Goal: Information Seeking & Learning: Find specific fact

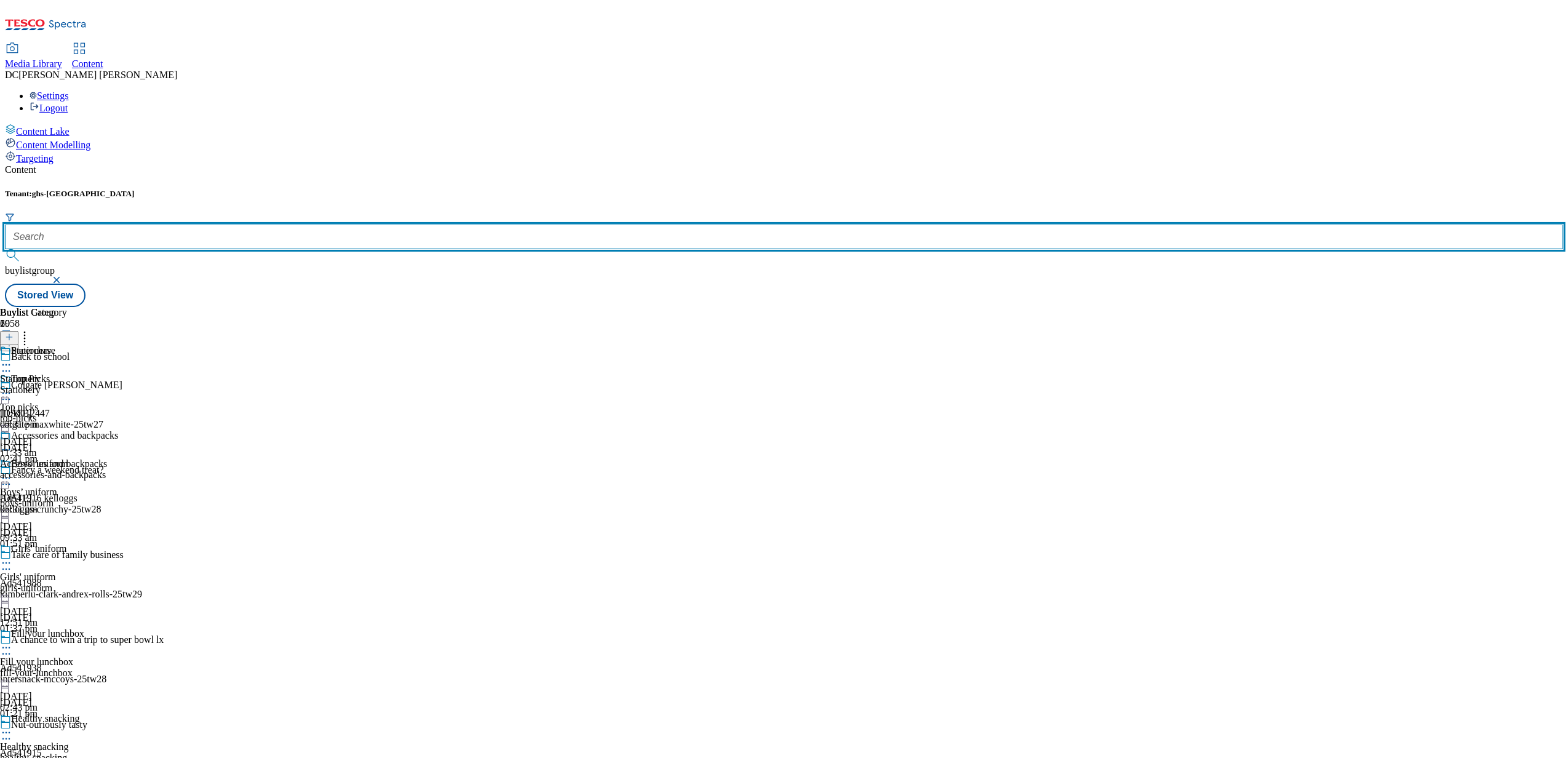
click at [273, 225] on input "text" at bounding box center [784, 237] width 1558 height 24
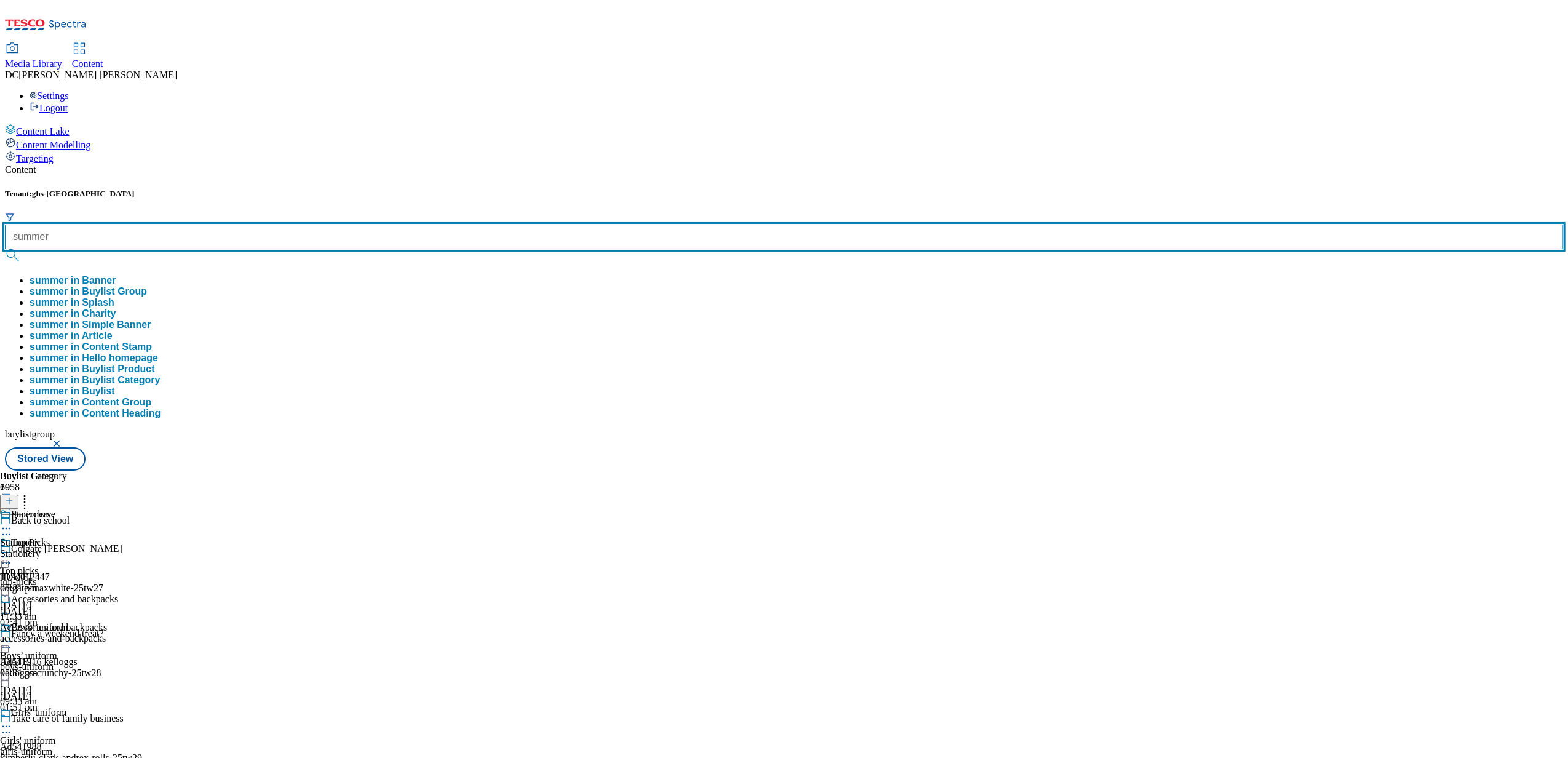
type input "summer"
click at [5, 249] on button "submit" at bounding box center [14, 255] width 17 height 12
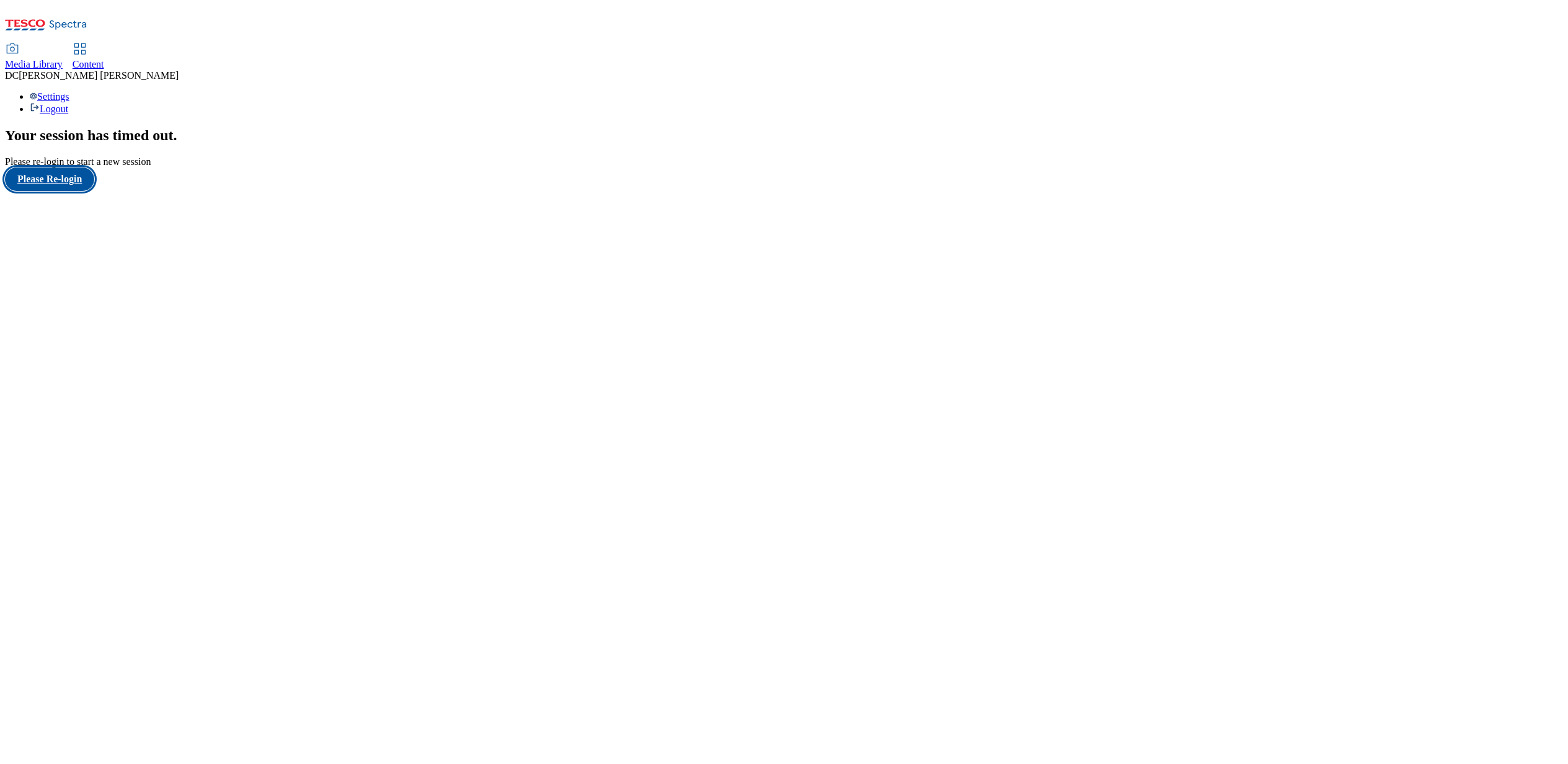
click at [82, 191] on button "Please Re-login" at bounding box center [50, 179] width 90 height 23
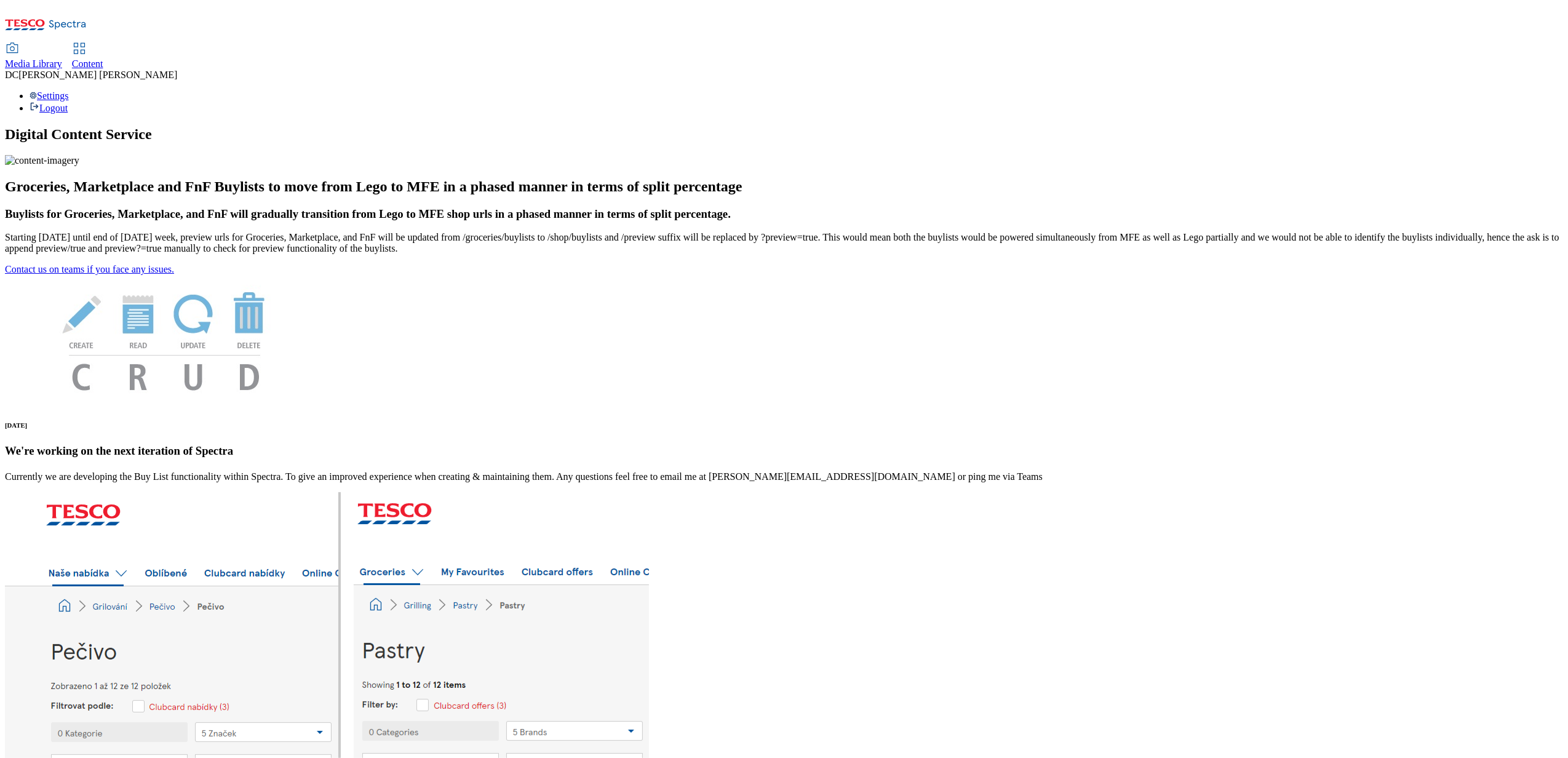
drag, startPoint x: 302, startPoint y: 28, endPoint x: 311, endPoint y: 93, distance: 65.6
click at [104, 59] on div "Content" at bounding box center [88, 64] width 32 height 11
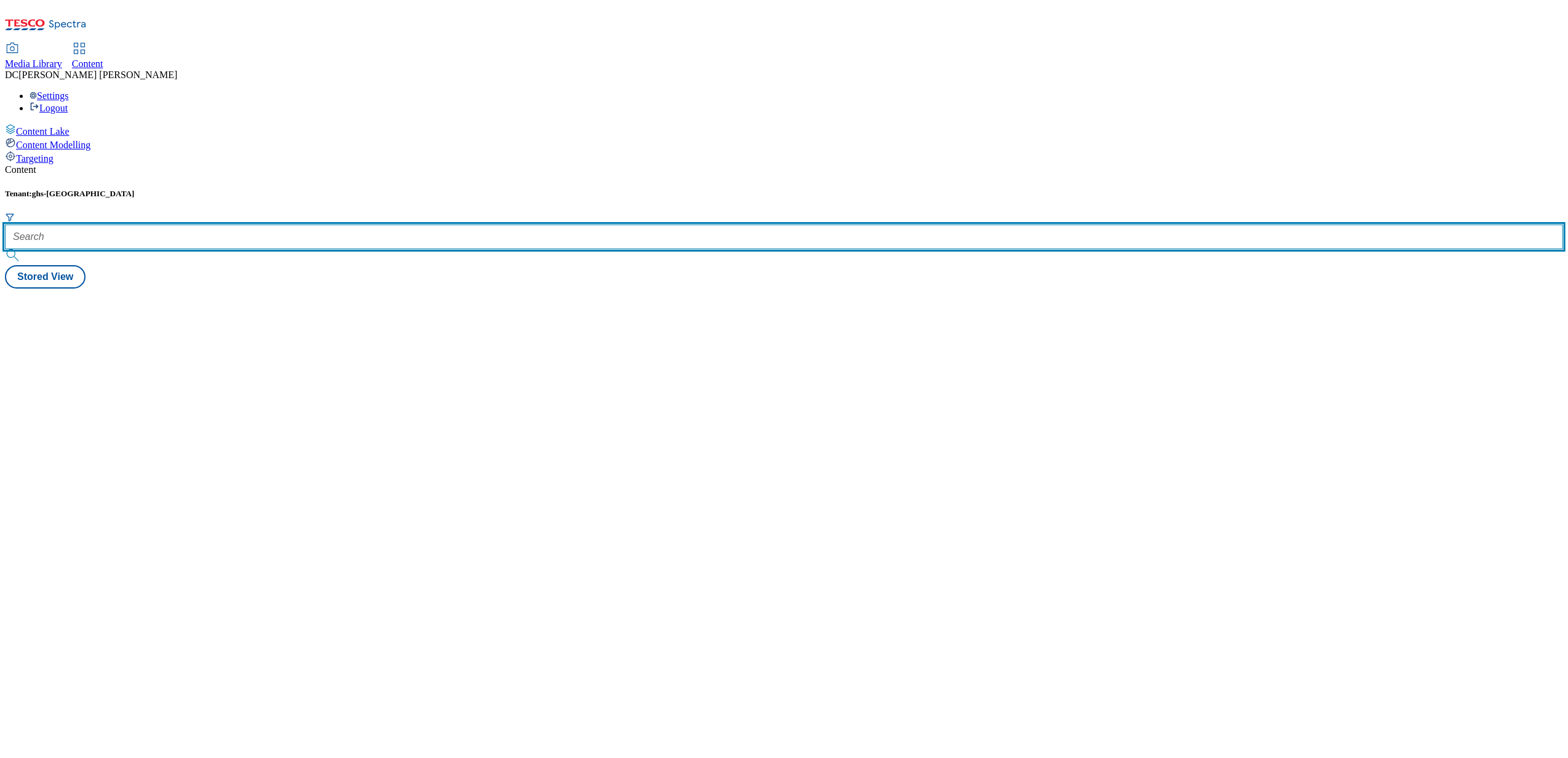
click at [277, 225] on input "text" at bounding box center [784, 237] width 1558 height 24
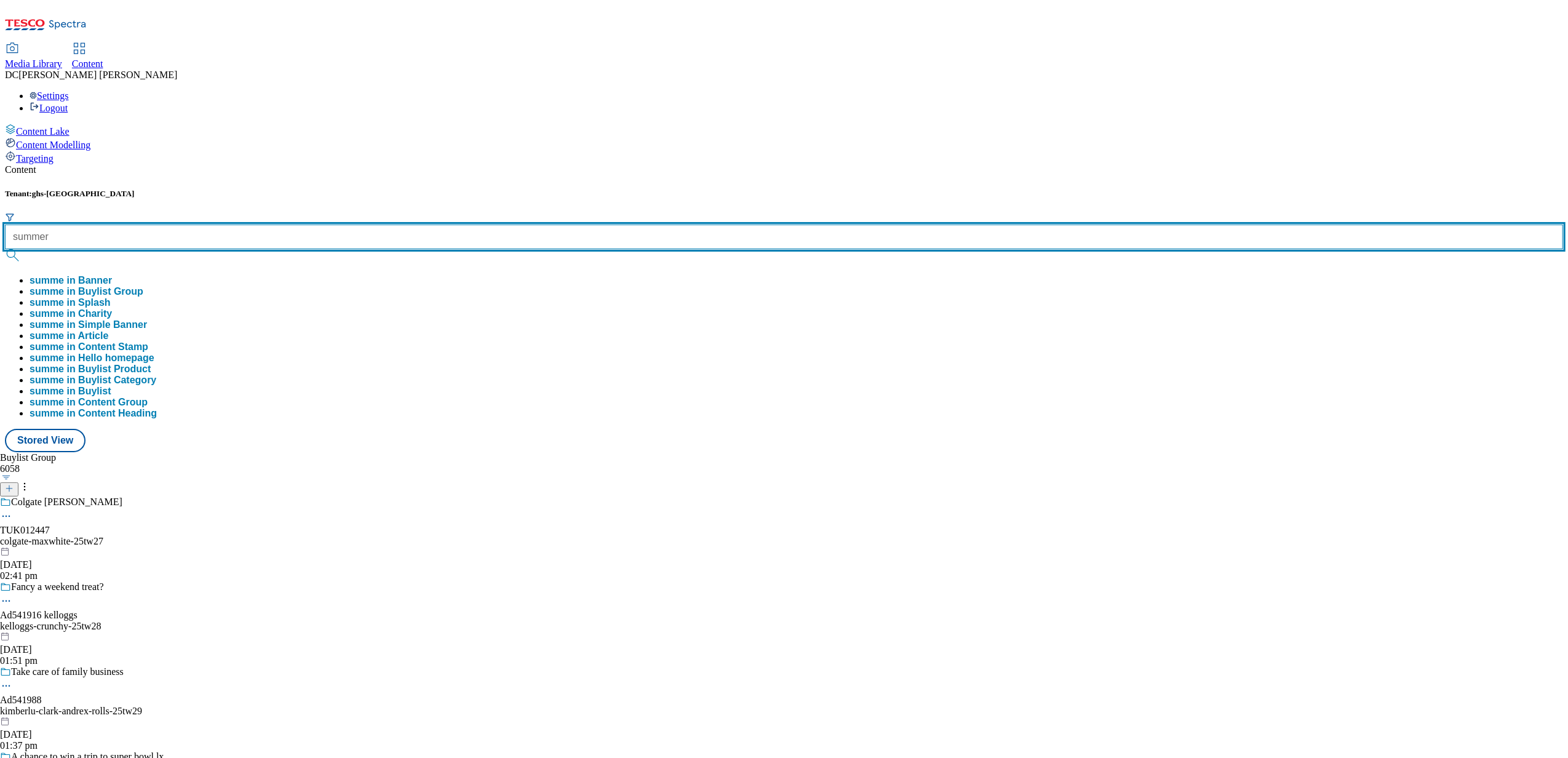
type input "summer"
click at [5, 249] on button "submit" at bounding box center [14, 255] width 17 height 12
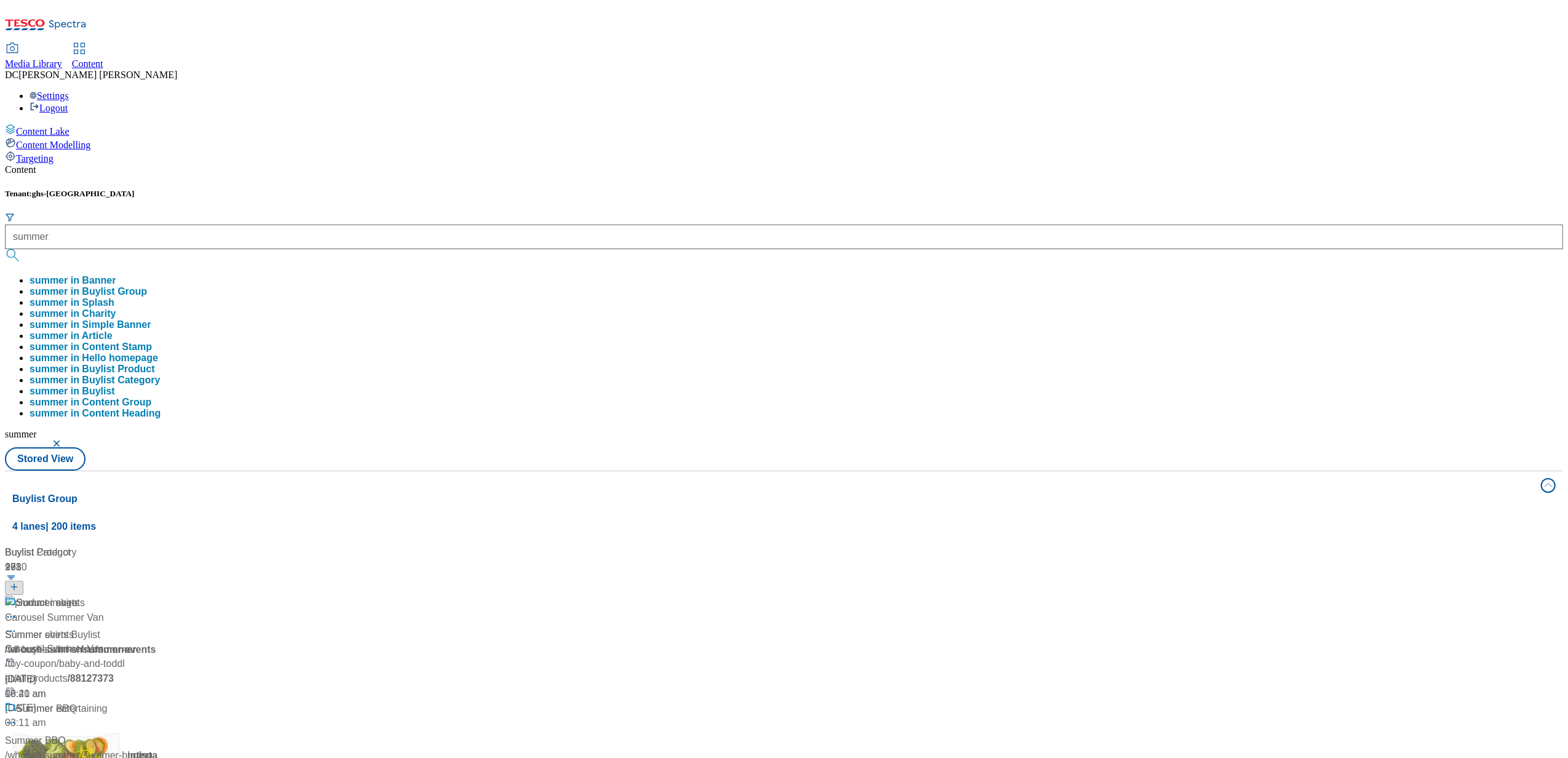
click at [577, 164] on div "Content Tenant: ghs-uk summer summer in Banner summer in Buylist Group summer i…" at bounding box center [784, 586] width 1558 height 843
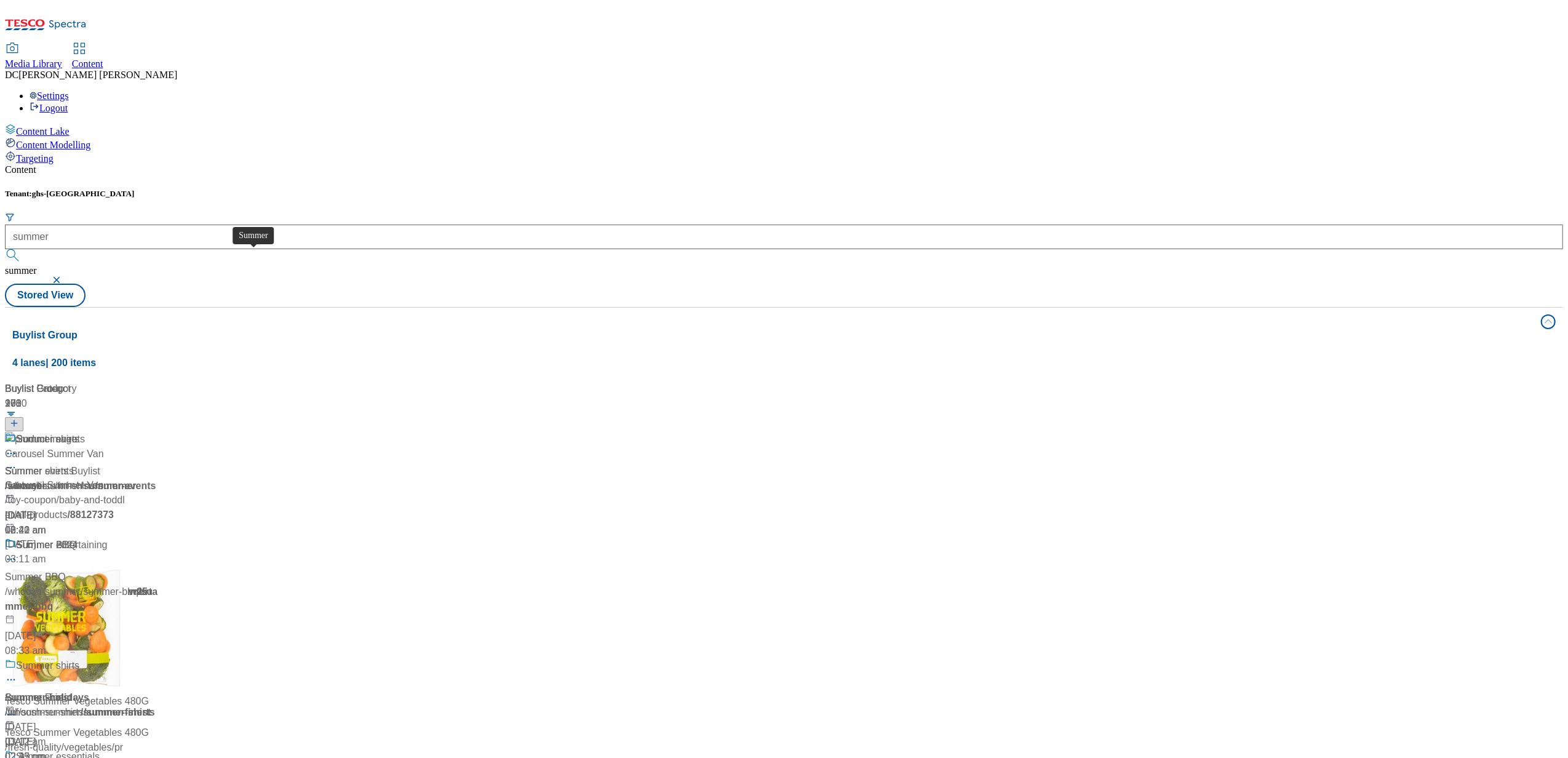
click at [53, 432] on span "Summer" at bounding box center [34, 439] width 37 height 15
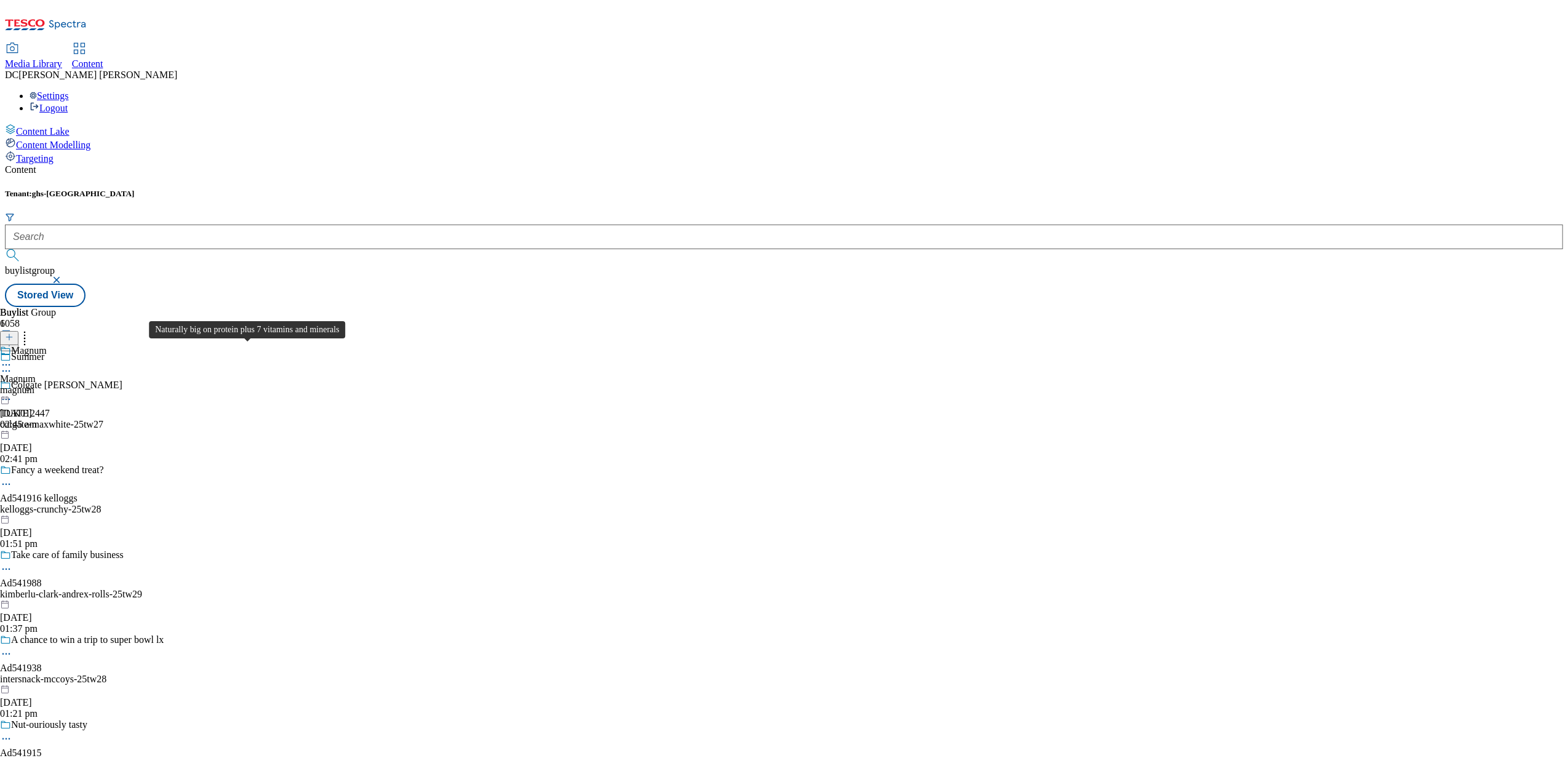
scroll to position [8365, 0]
drag, startPoint x: 274, startPoint y: 347, endPoint x: 210, endPoint y: 502, distance: 167.7
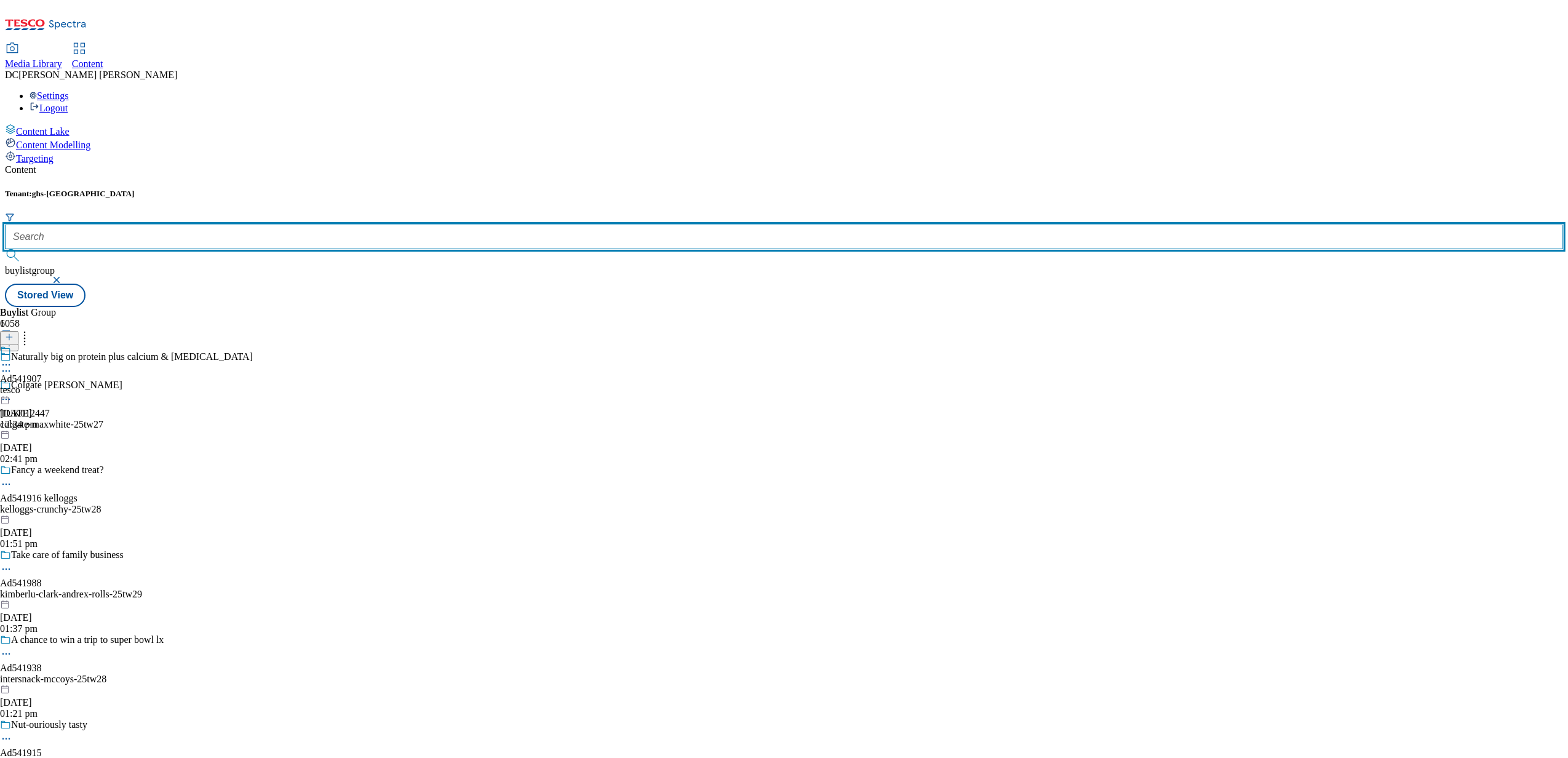
click at [263, 225] on input "text" at bounding box center [784, 237] width 1558 height 24
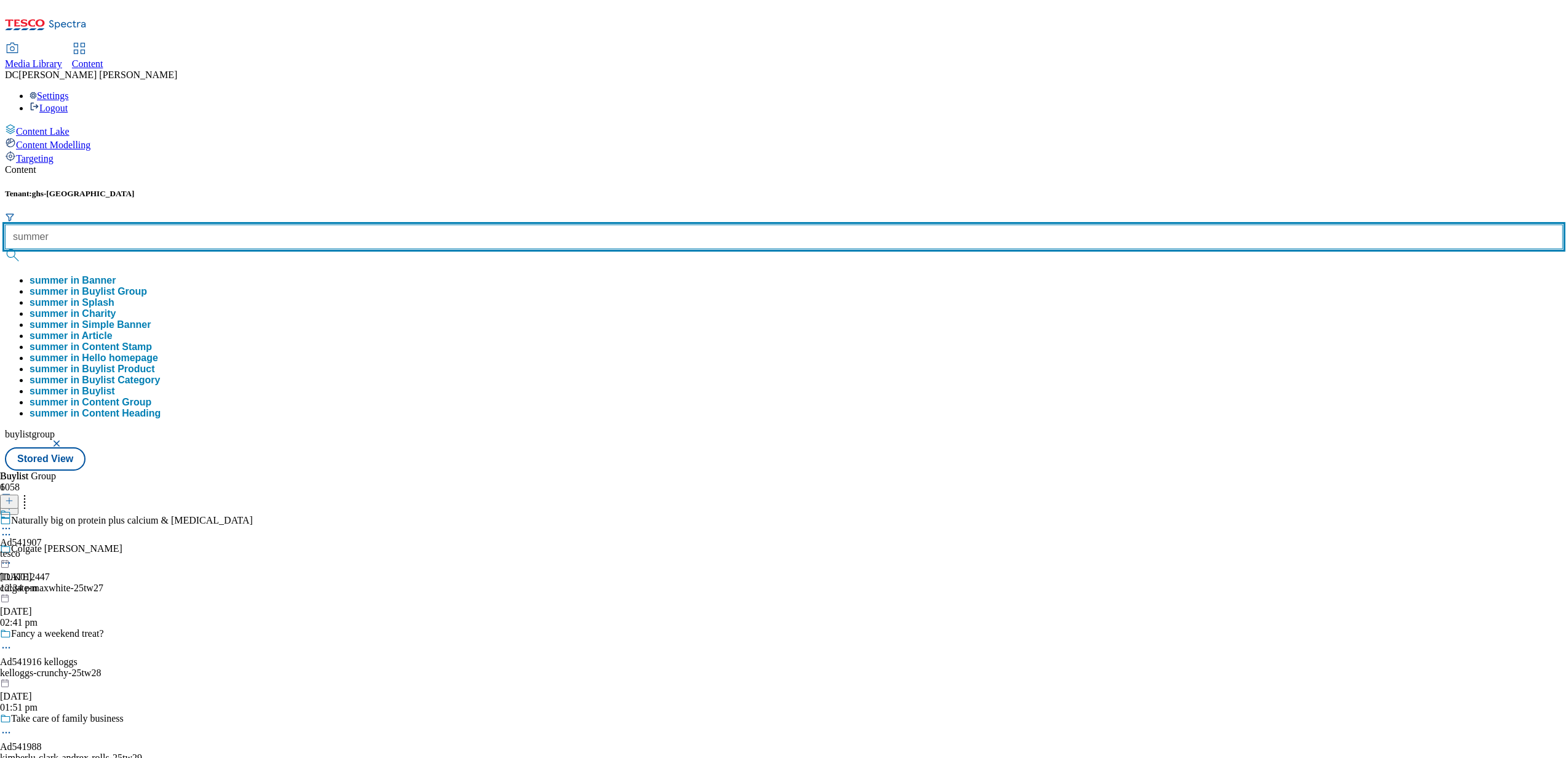
type input "summer"
click at [5, 249] on button "submit" at bounding box center [14, 255] width 17 height 12
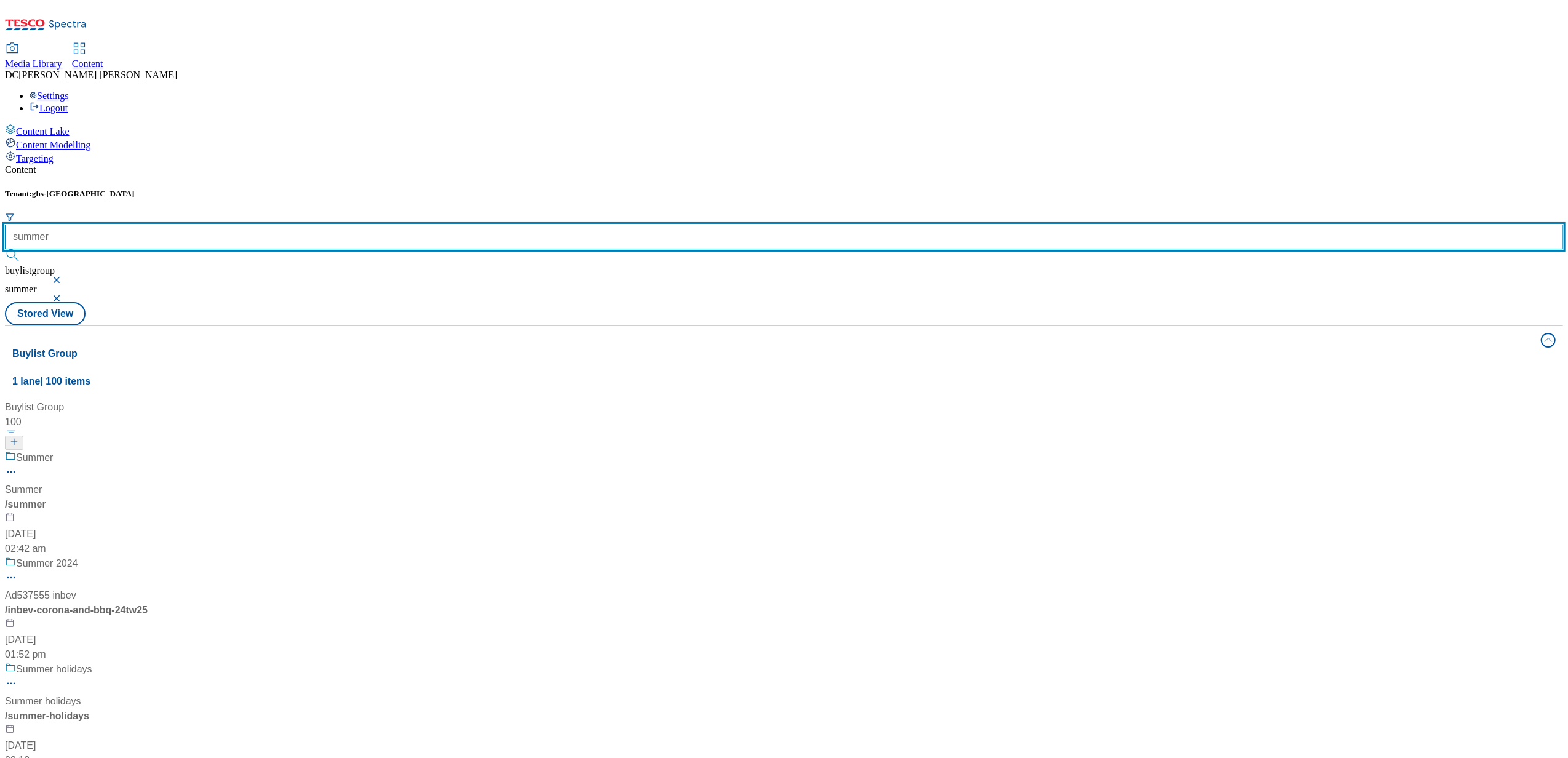
scroll to position [656, 0]
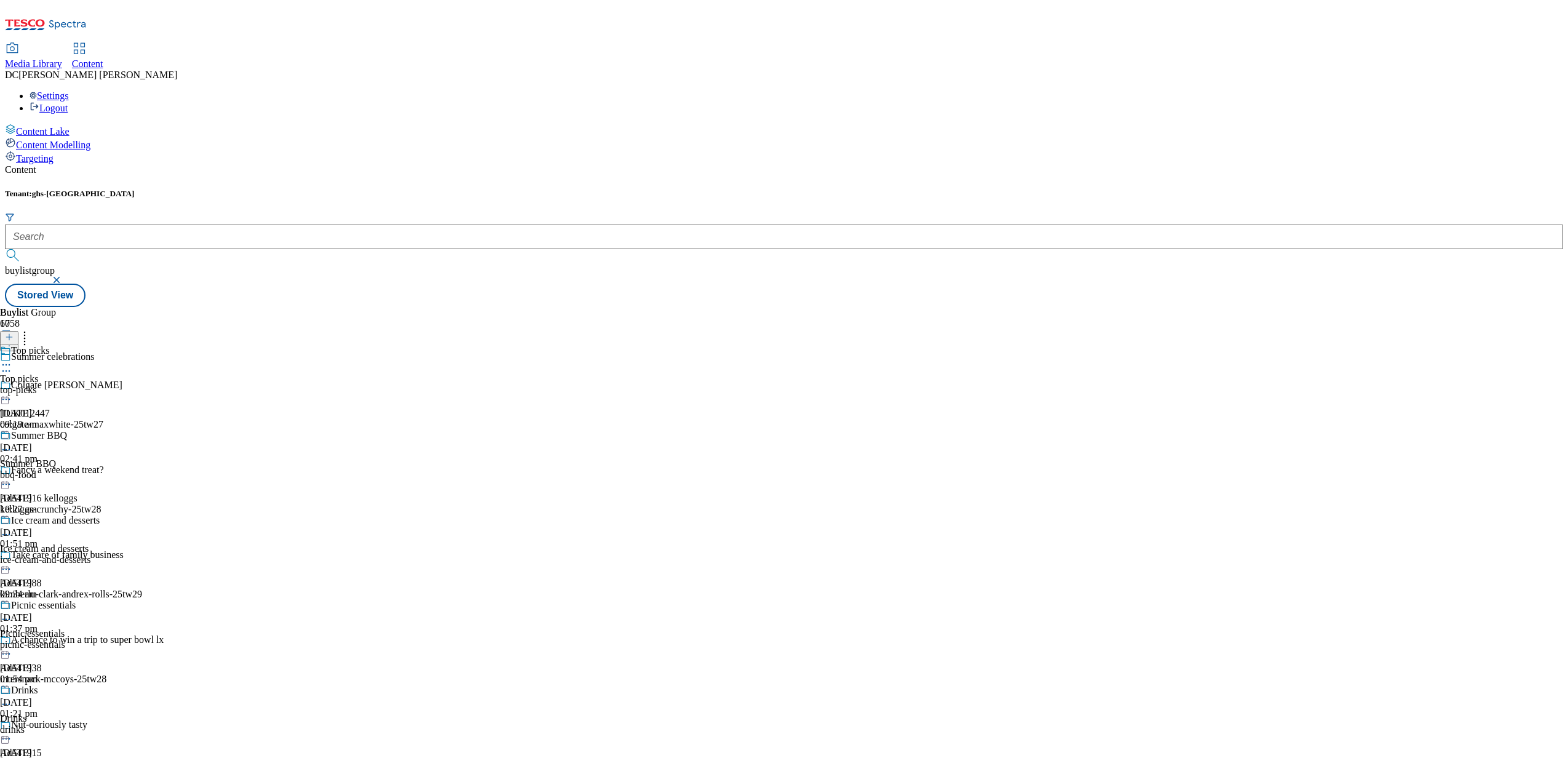
scroll to position [246, 0]
click at [27, 713] on span "Drinks" at bounding box center [14, 718] width 27 height 11
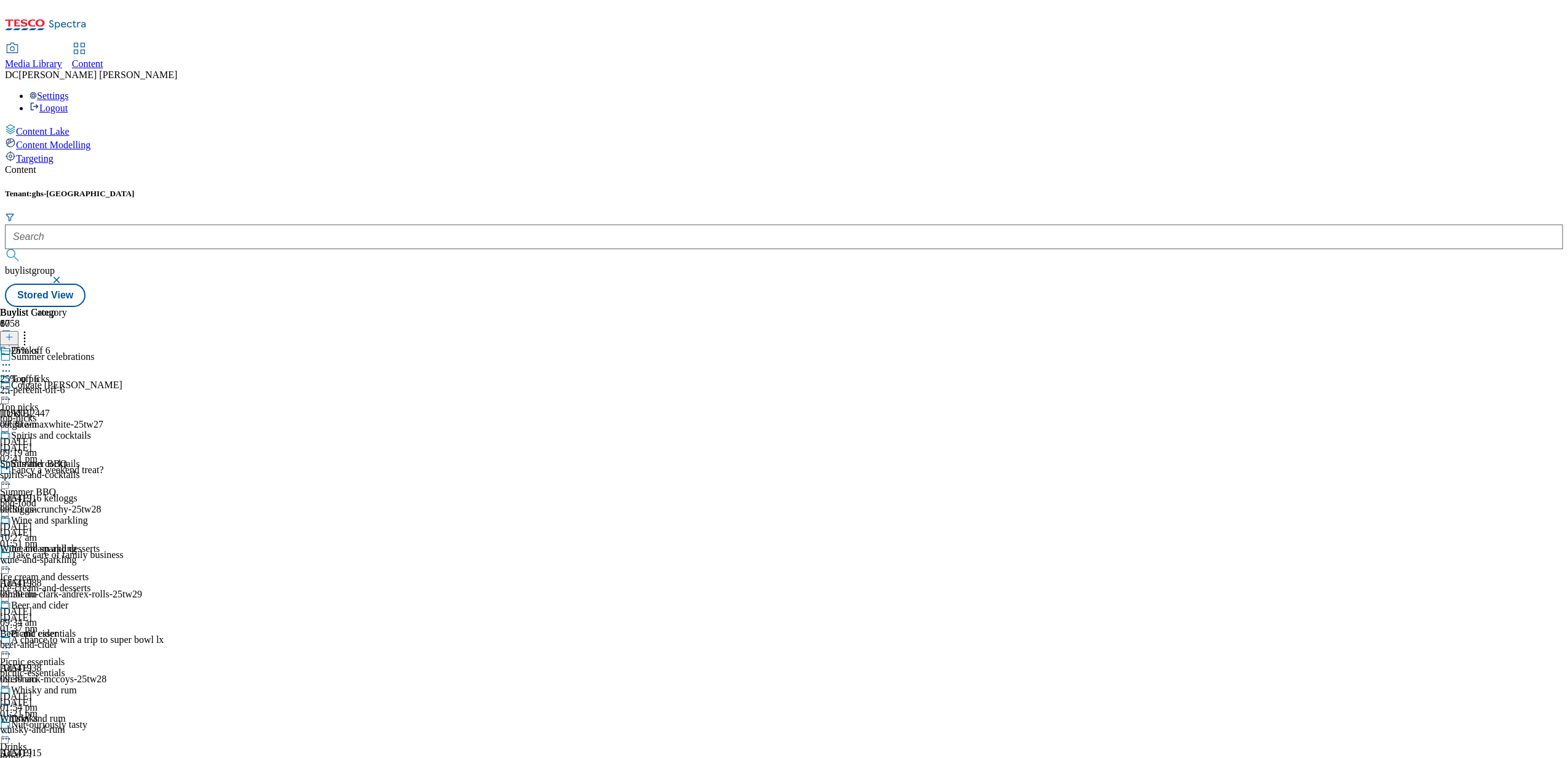
scroll to position [492, 0]
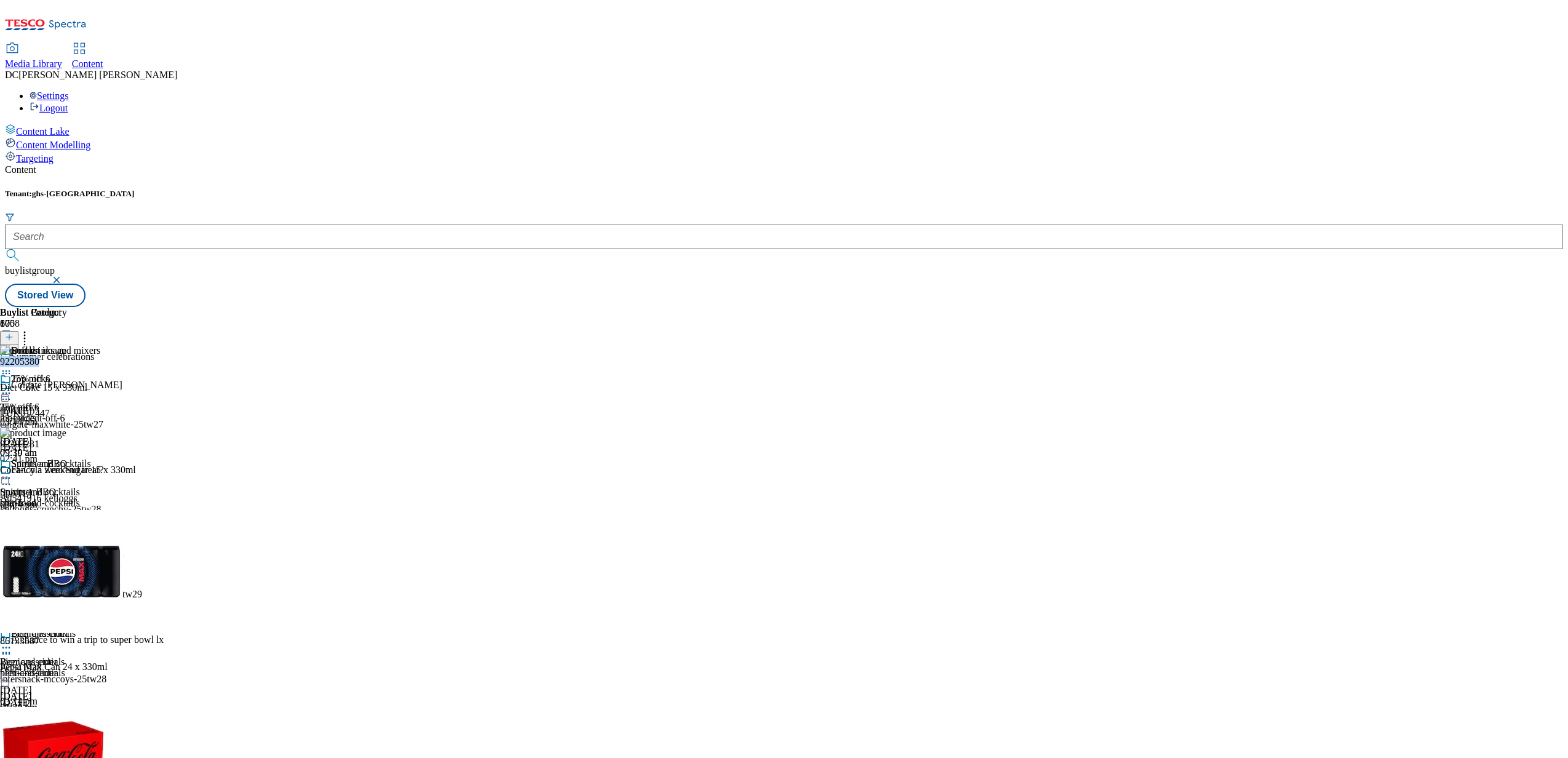
drag, startPoint x: 957, startPoint y: 202, endPoint x: 916, endPoint y: 198, distance: 41.2
click at [192, 345] on div "92205380 Diet Coke 15 x 330ml [DATE] 03:14 pm" at bounding box center [96, 386] width 192 height 82
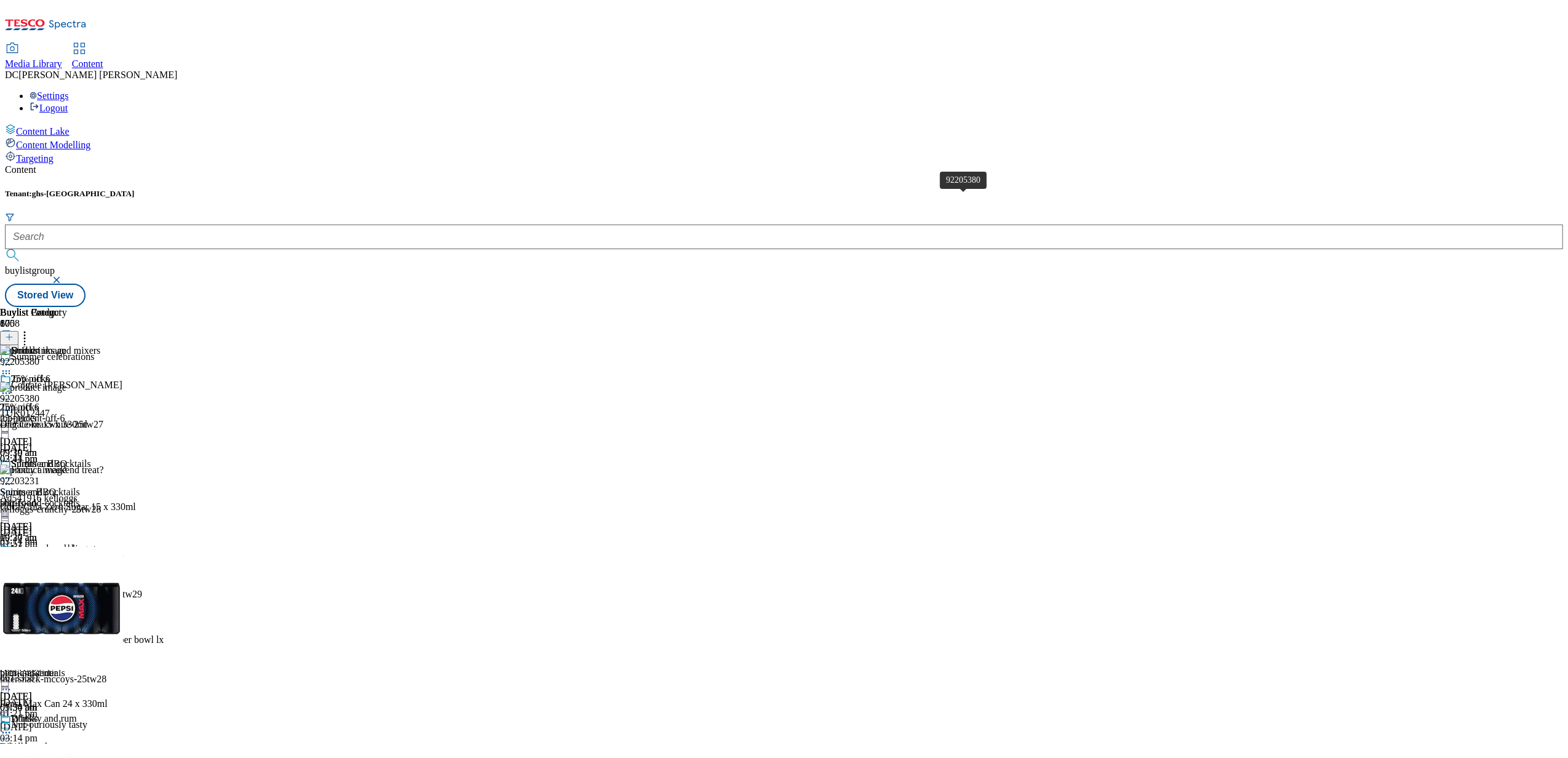
drag, startPoint x: 948, startPoint y: 199, endPoint x: 937, endPoint y: 202, distance: 11.4
click at [39, 393] on div "92205380" at bounding box center [19, 398] width 39 height 11
click at [12, 404] on icon at bounding box center [6, 410] width 12 height 12
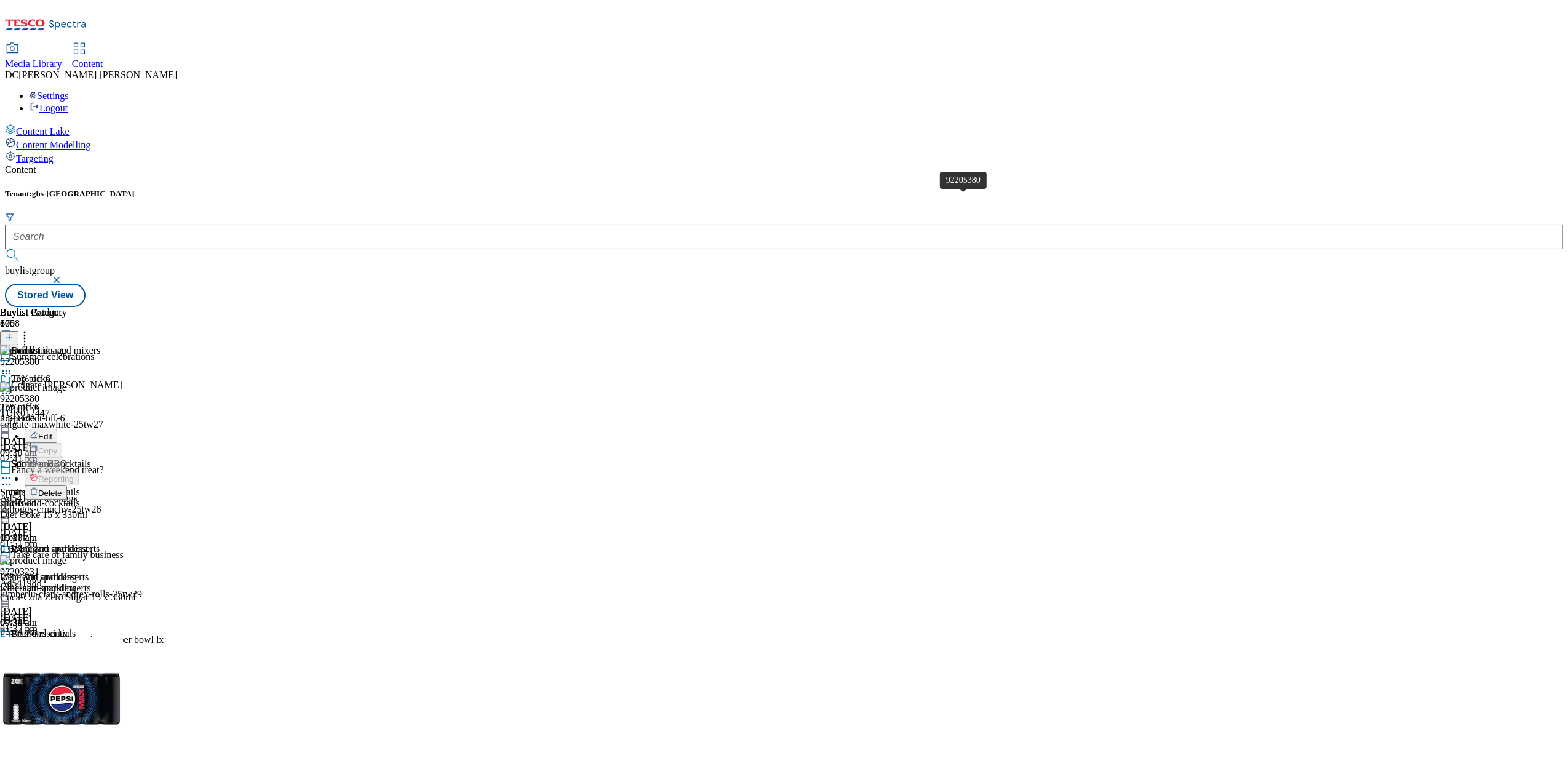
click at [39, 393] on div "92205380" at bounding box center [19, 398] width 39 height 11
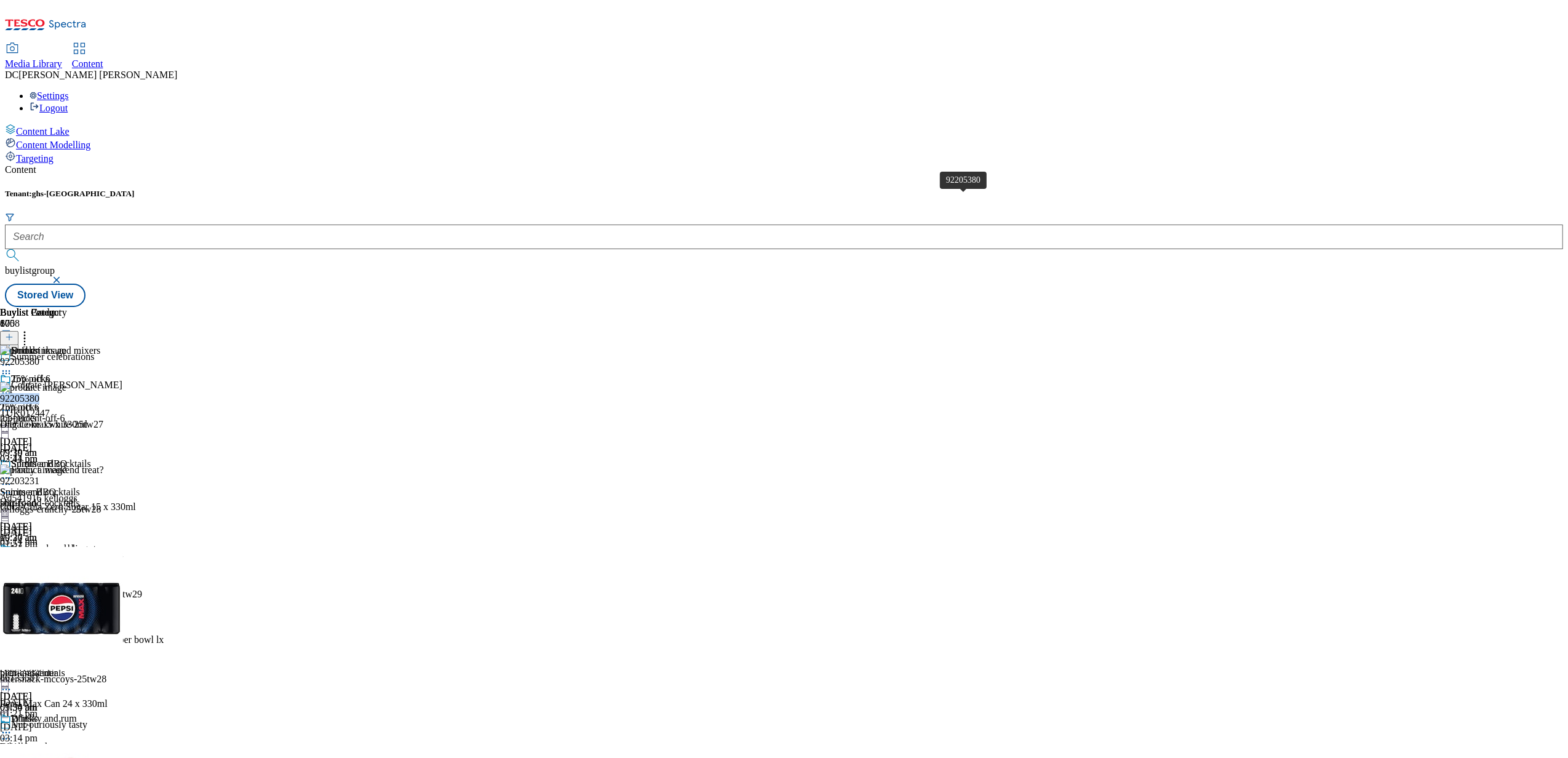
drag, startPoint x: 958, startPoint y: 200, endPoint x: 916, endPoint y: 204, distance: 42.2
click at [39, 393] on div "92205380" at bounding box center [19, 398] width 39 height 11
